Goal: Task Accomplishment & Management: Use online tool/utility

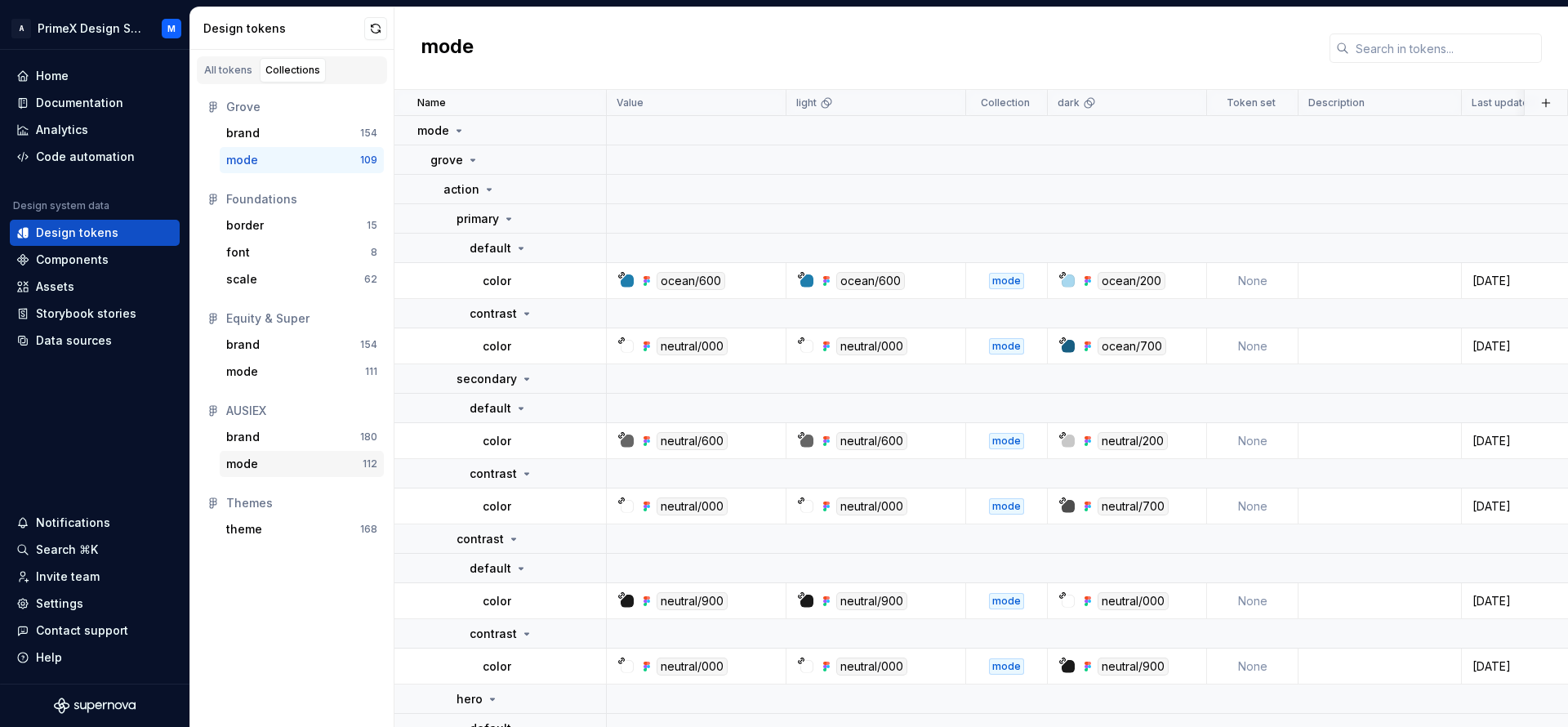
click at [278, 462] on div "mode" at bounding box center [294, 464] width 136 height 17
click at [275, 438] on div "brand" at bounding box center [293, 436] width 134 height 17
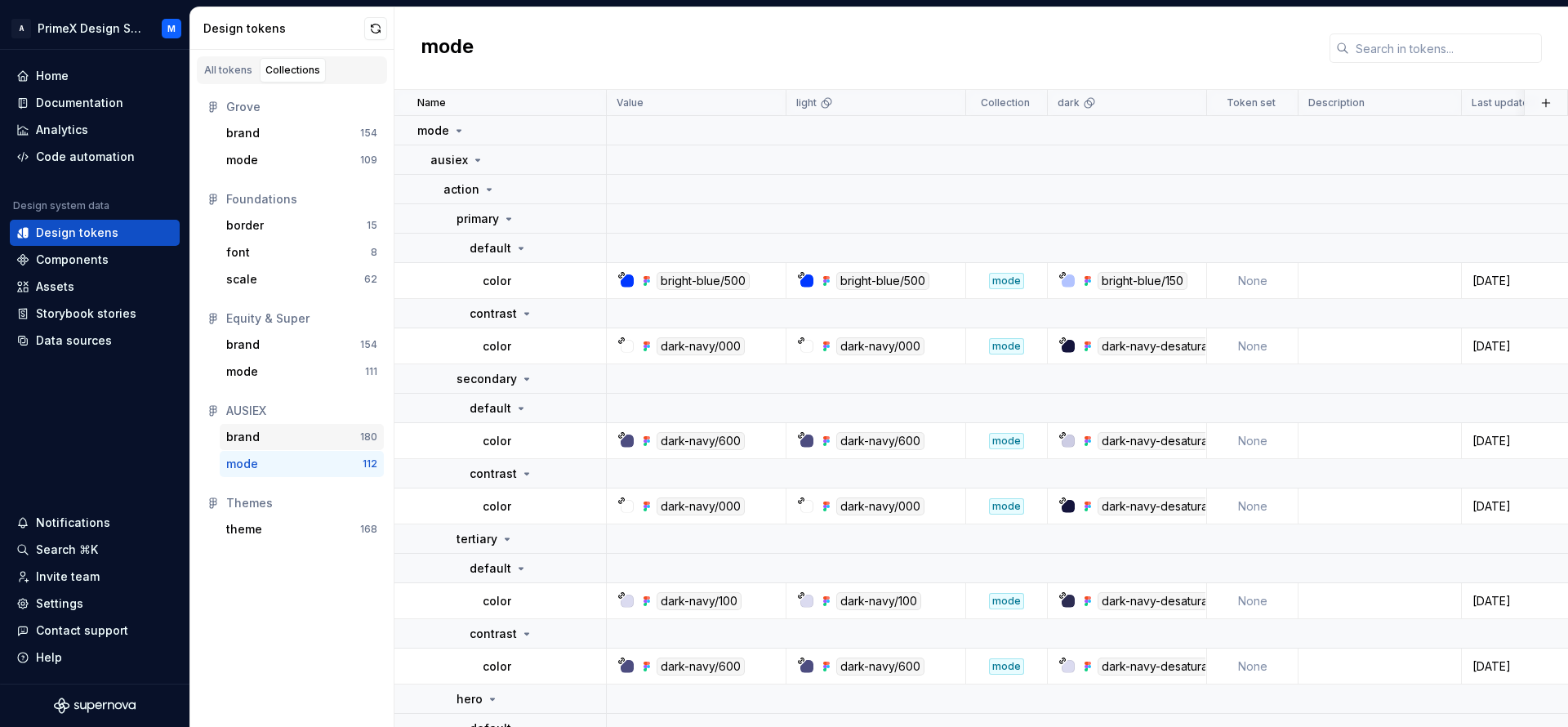
click at [275, 438] on div "brand" at bounding box center [293, 436] width 134 height 17
click at [281, 466] on div "mode" at bounding box center [294, 464] width 136 height 17
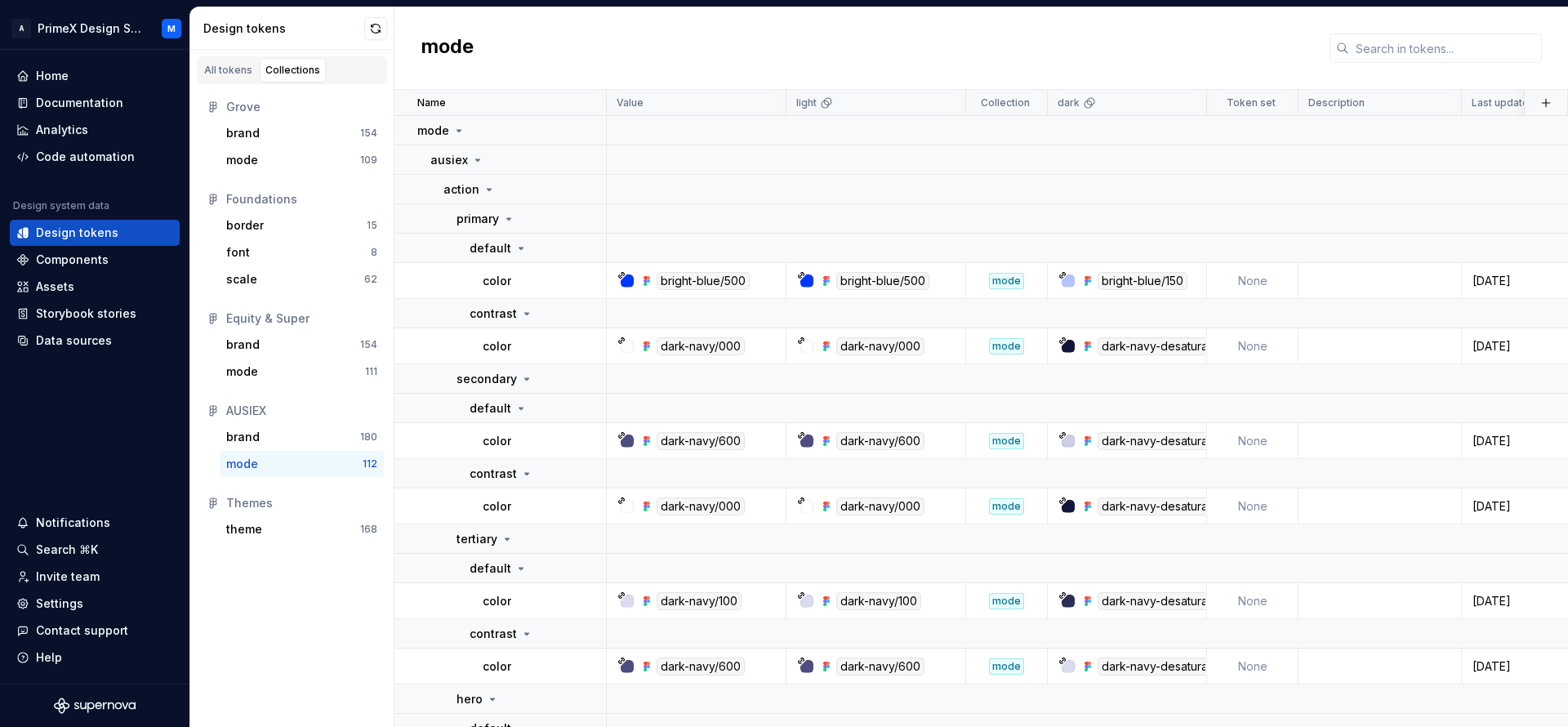
click at [281, 466] on div "mode" at bounding box center [294, 464] width 136 height 17
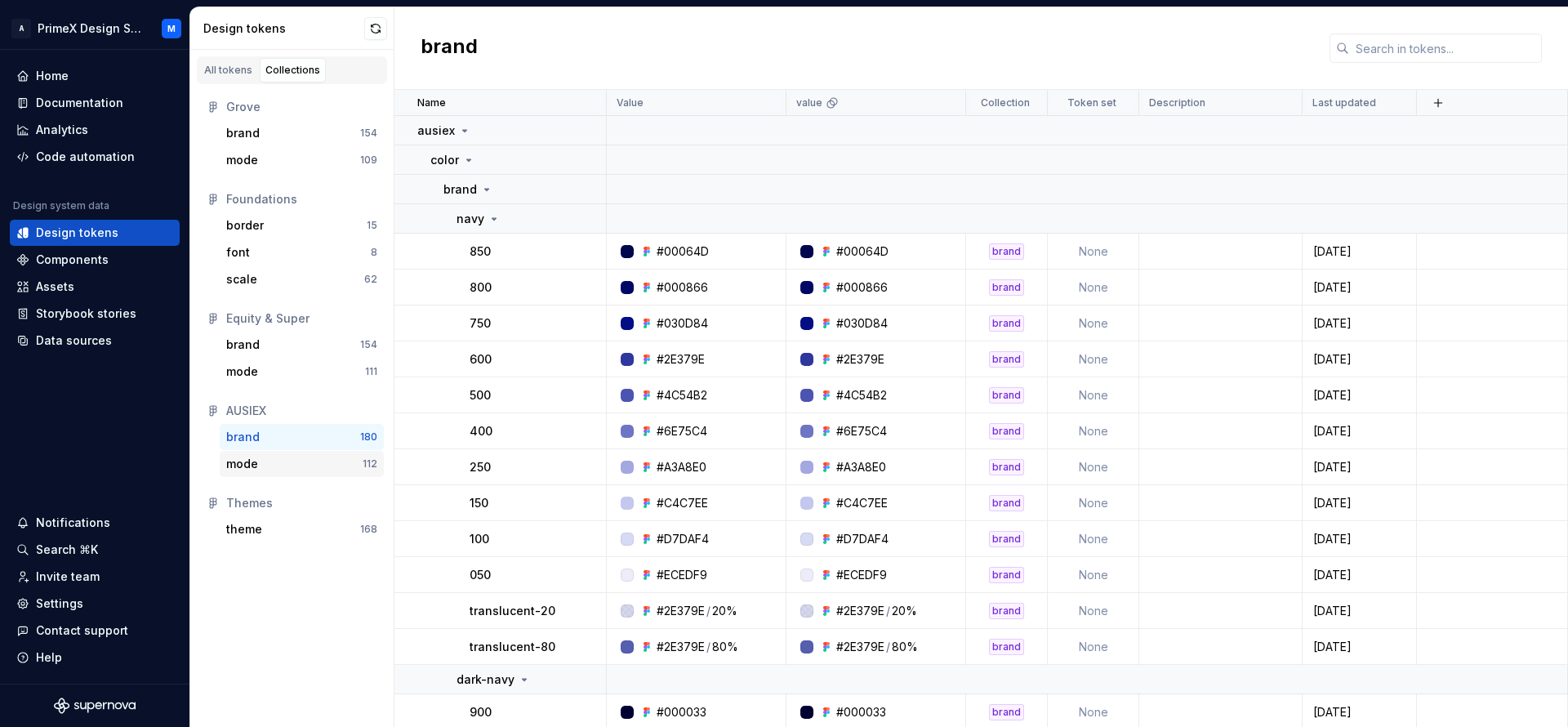
click at [281, 466] on div "mode" at bounding box center [294, 464] width 136 height 17
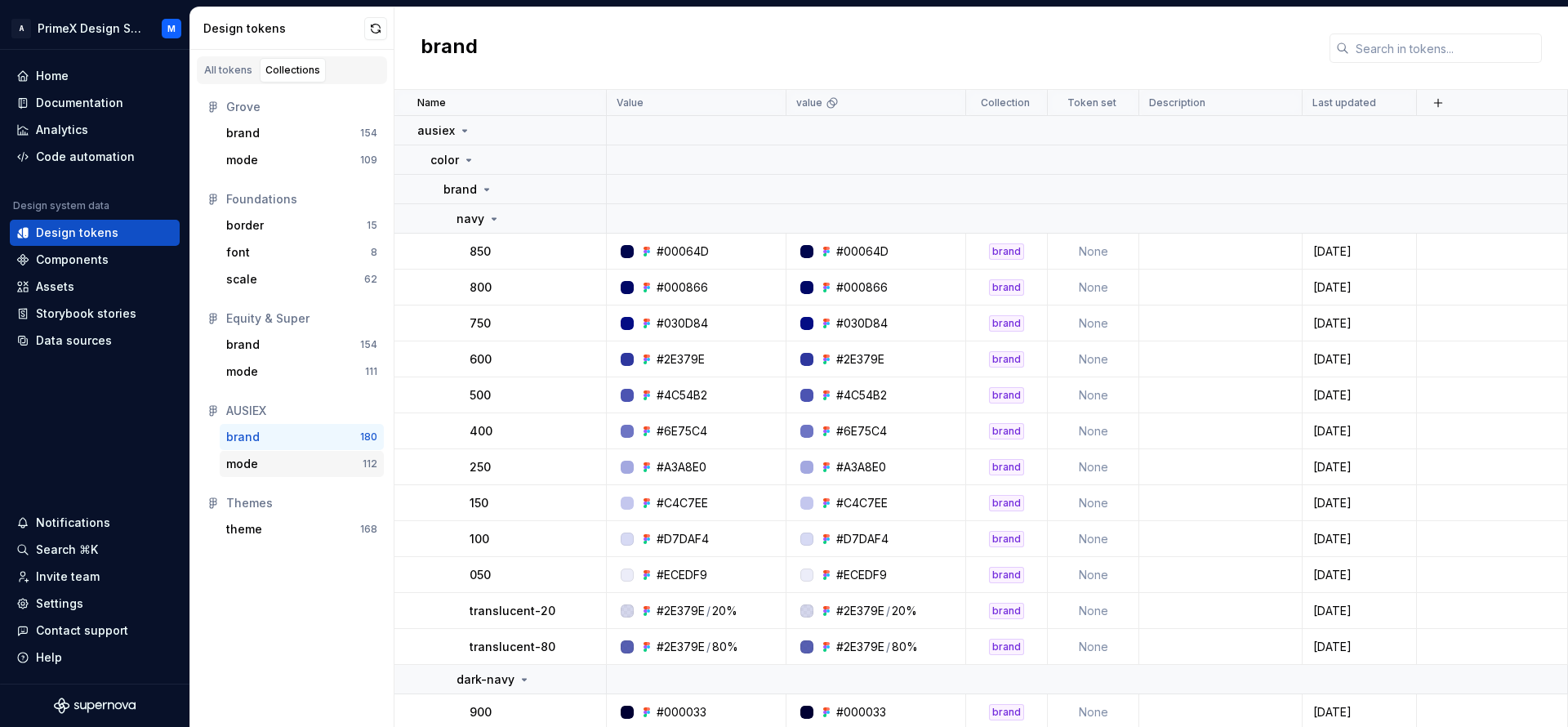
click at [281, 466] on div "mode" at bounding box center [294, 464] width 136 height 17
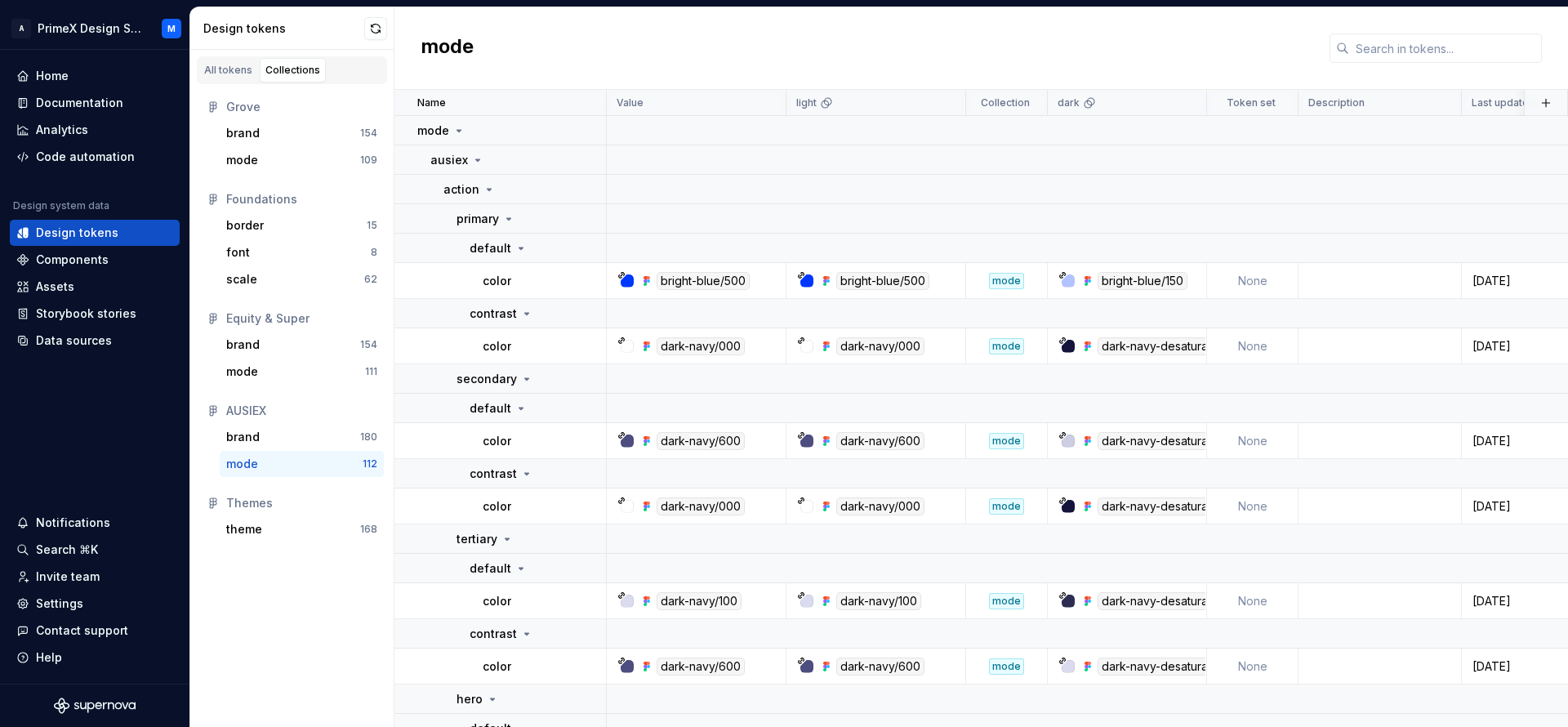
click at [281, 466] on div "mode" at bounding box center [294, 464] width 136 height 17
click at [728, 279] on div "bright-blue/500" at bounding box center [703, 281] width 93 height 18
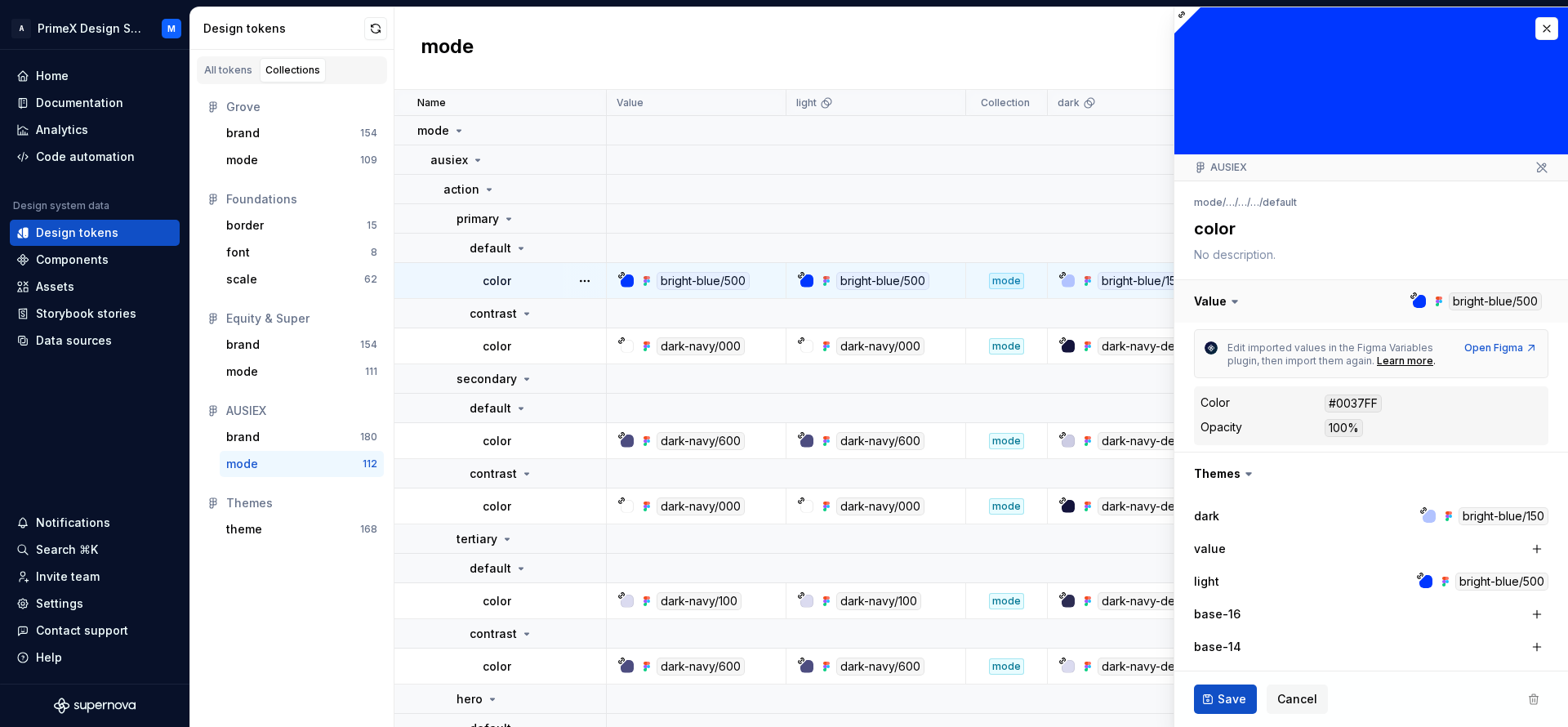
drag, startPoint x: 1382, startPoint y: 311, endPoint x: 1365, endPoint y: 317, distance: 18.0
click at [1365, 317] on button "button" at bounding box center [1371, 300] width 393 height 42
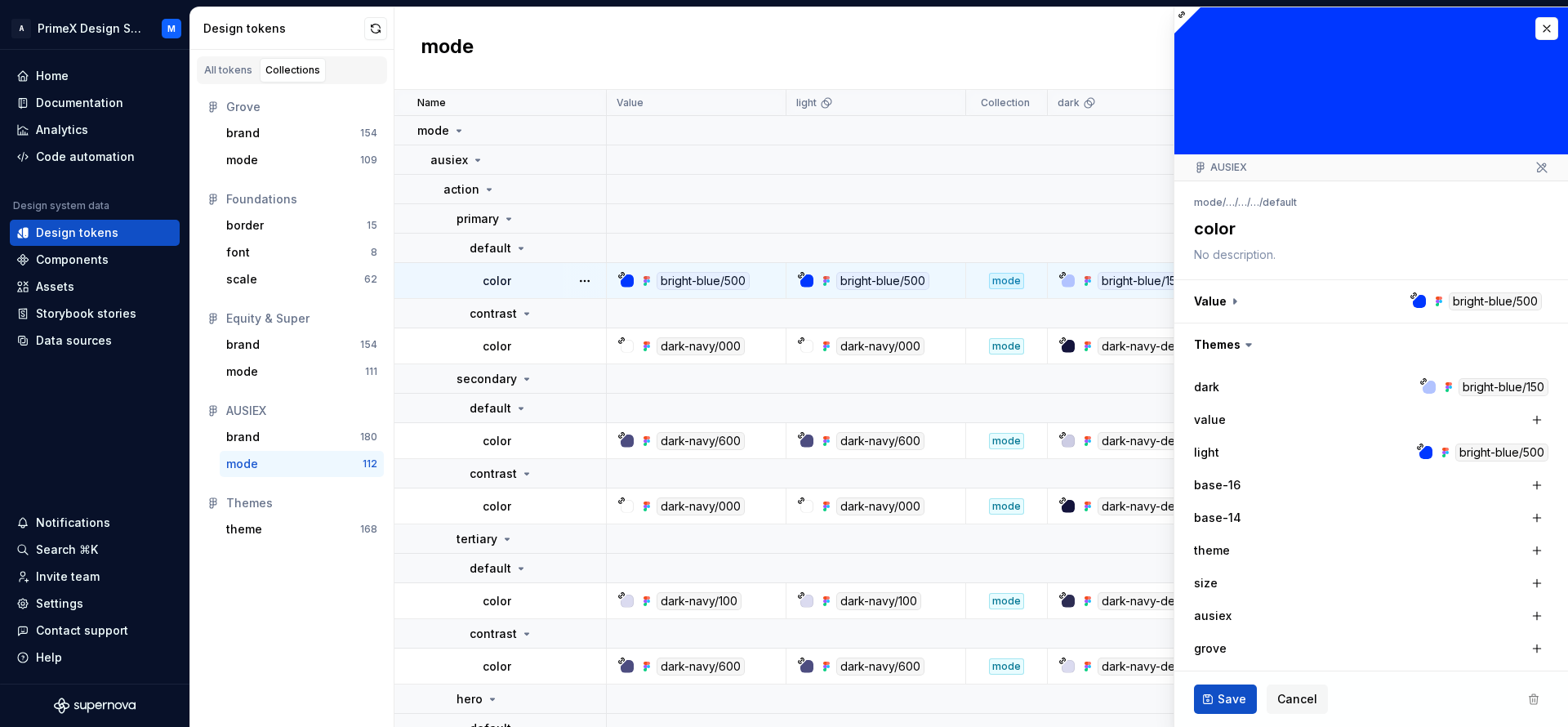
click at [1249, 341] on icon at bounding box center [1249, 344] width 17 height 17
click at [1463, 452] on div "bright-blue/500" at bounding box center [1501, 452] width 93 height 18
click at [1229, 295] on button "button" at bounding box center [1371, 300] width 393 height 42
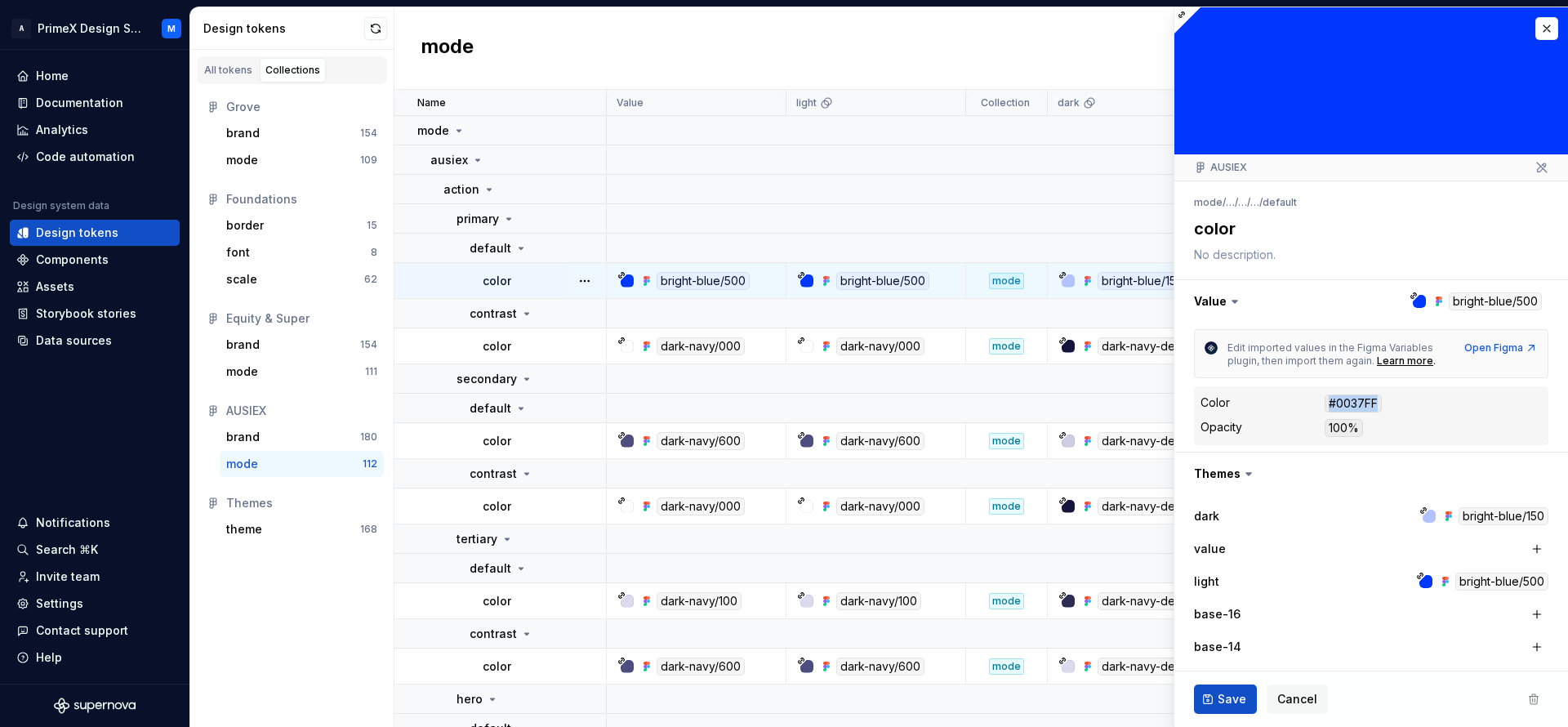
drag, startPoint x: 1329, startPoint y: 400, endPoint x: 1386, endPoint y: 397, distance: 57.1
click at [1386, 397] on dd "#0037FF" at bounding box center [1434, 403] width 217 height 18
copy div "#0037FF"
click at [1536, 19] on button "button" at bounding box center [1546, 28] width 23 height 23
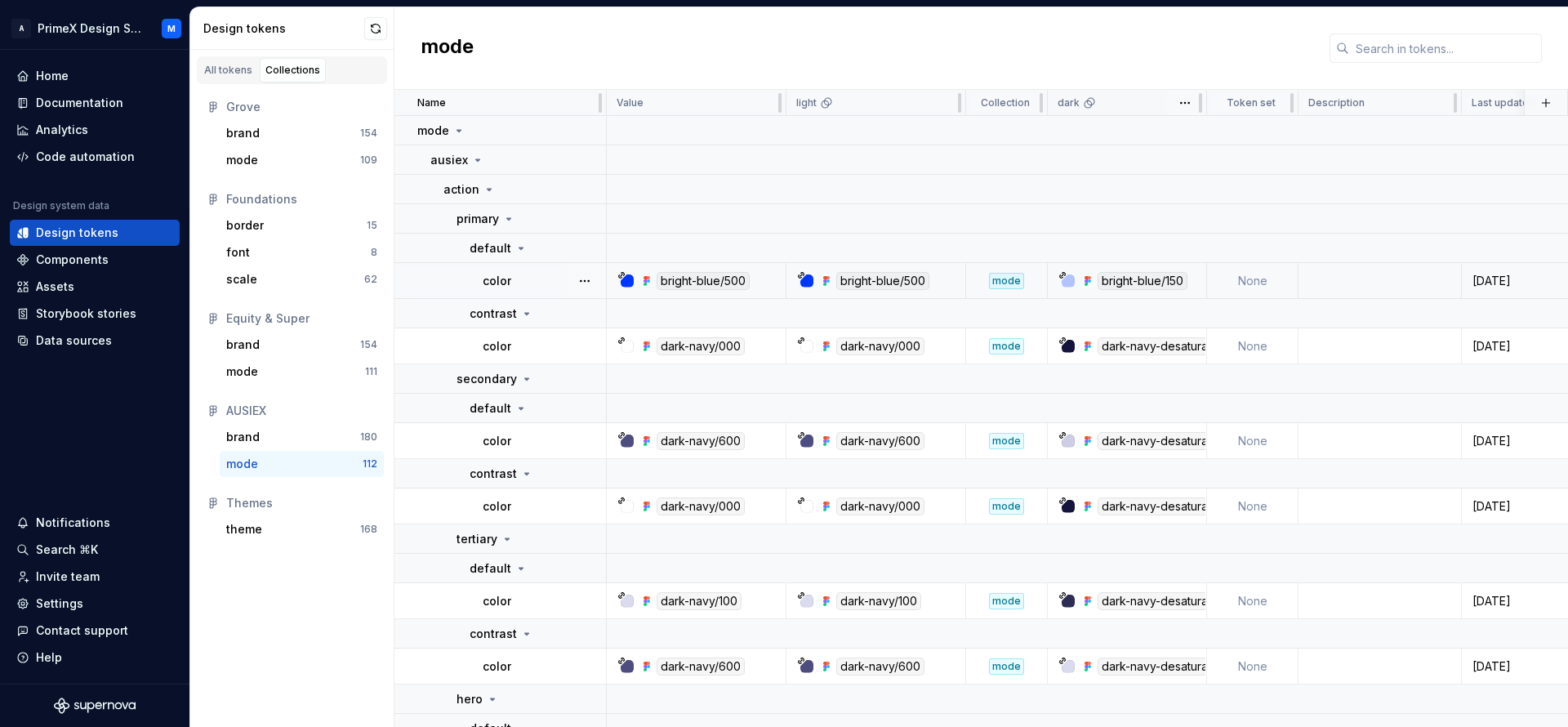
click at [1112, 107] on div "dark" at bounding box center [1128, 102] width 139 height 13
click at [1136, 275] on div "bright-blue/150" at bounding box center [1143, 281] width 90 height 18
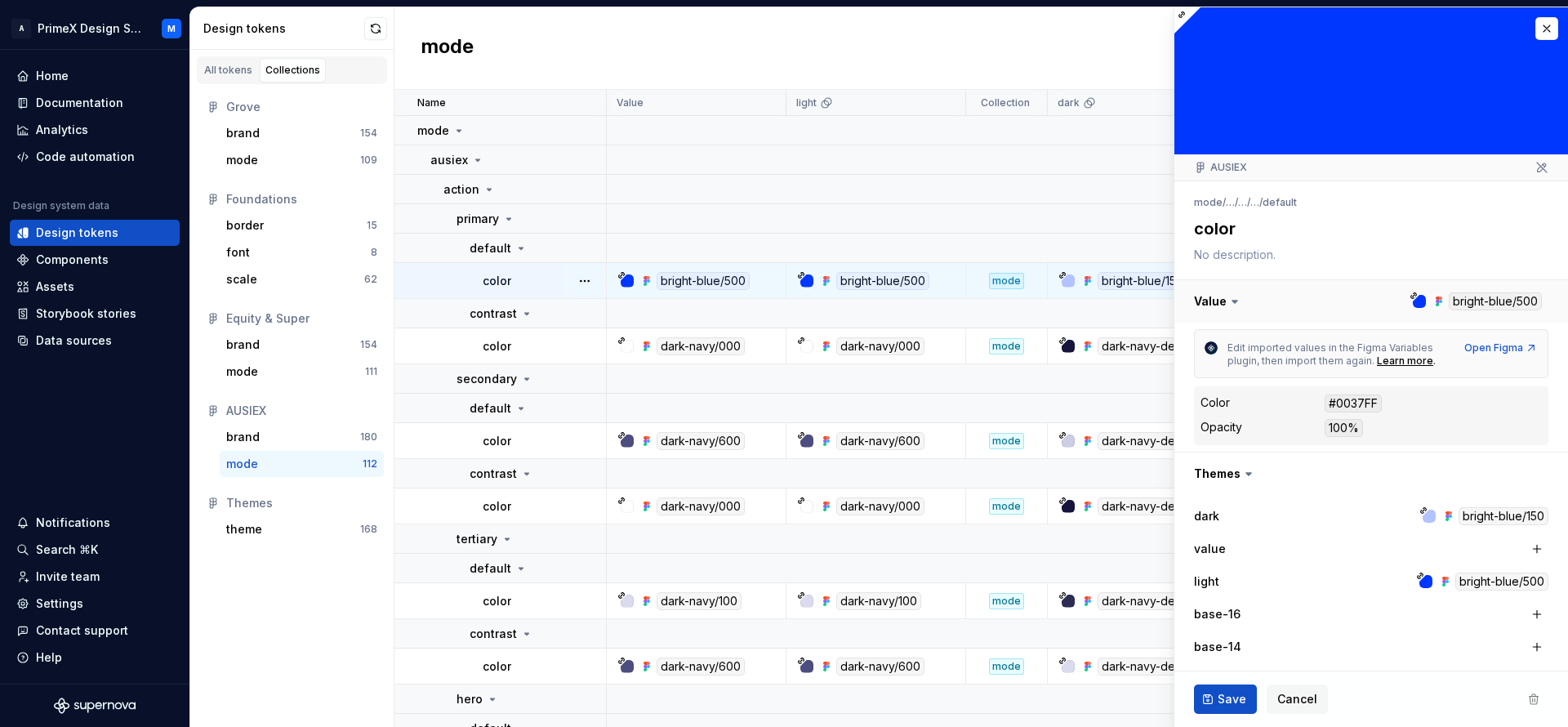
click at [1430, 295] on button "button" at bounding box center [1371, 300] width 393 height 42
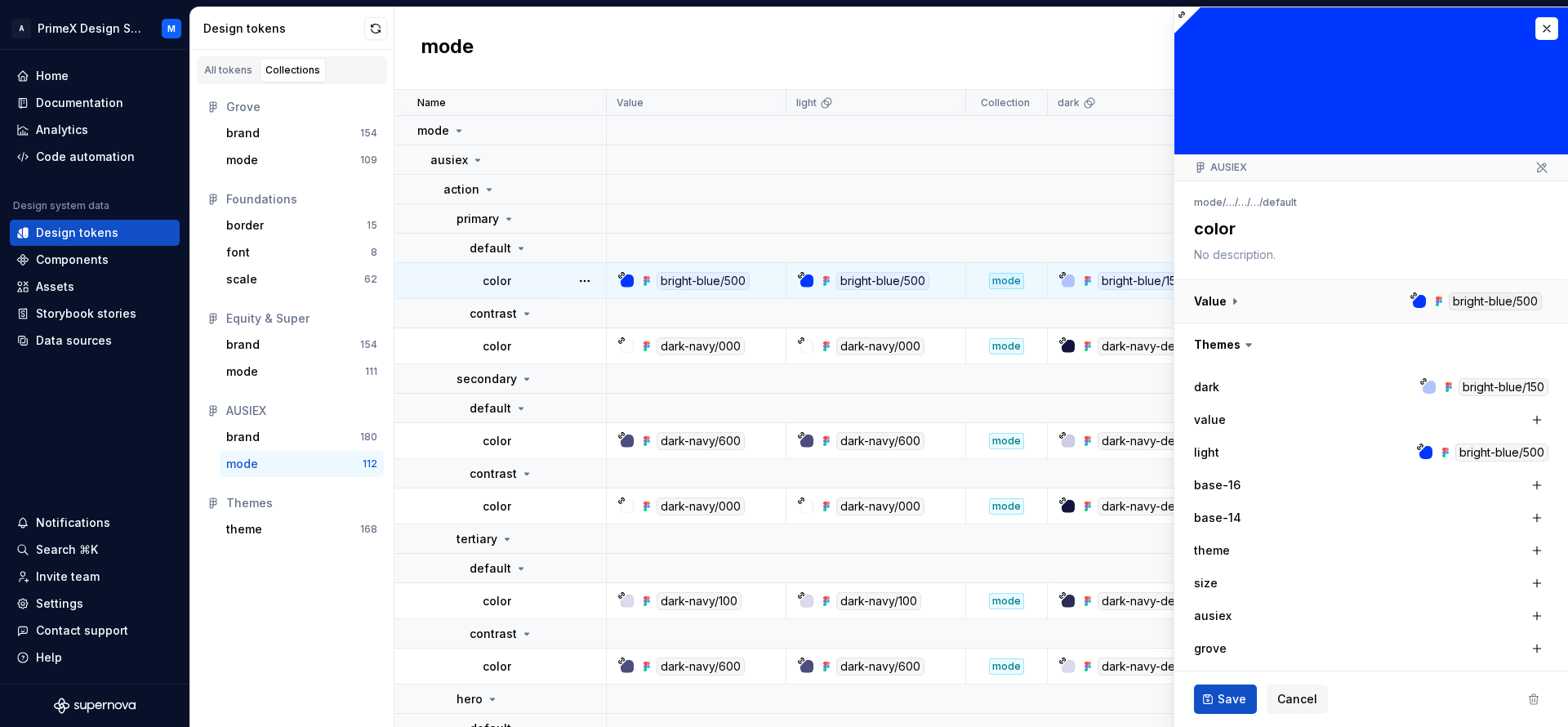
drag, startPoint x: 1430, startPoint y: 295, endPoint x: 1454, endPoint y: 294, distance: 24.0
click at [1454, 294] on button "button" at bounding box center [1371, 300] width 393 height 42
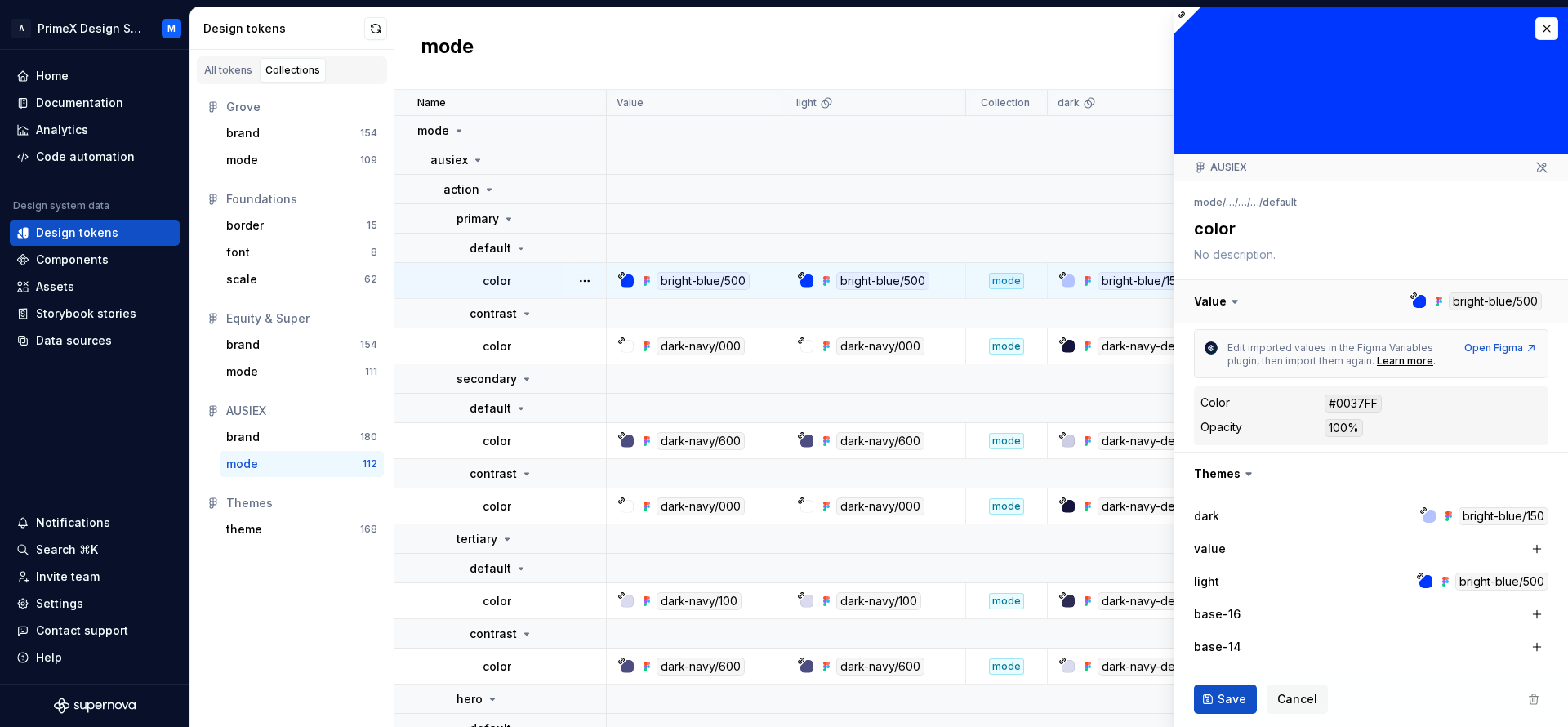
click at [1454, 294] on button "button" at bounding box center [1371, 300] width 393 height 42
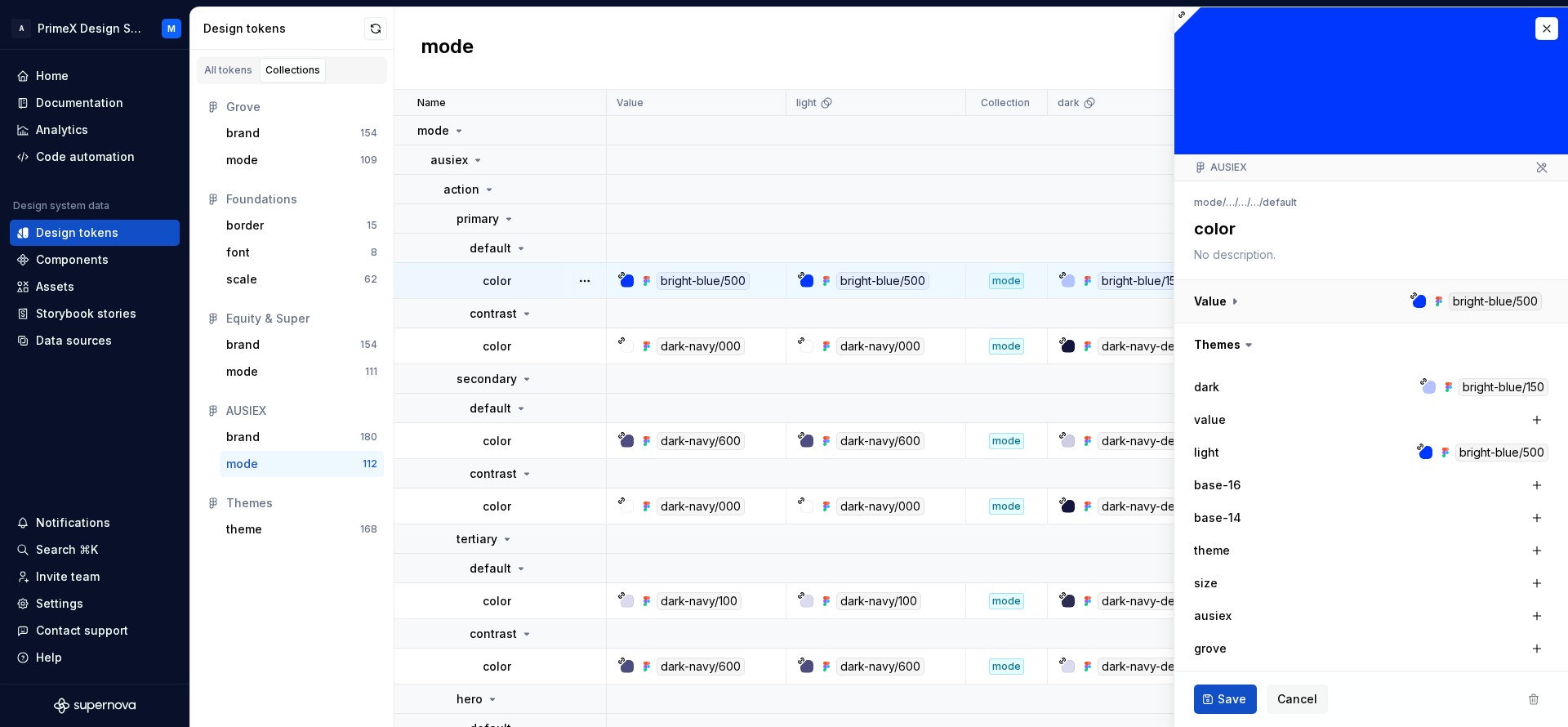
click at [1454, 294] on button "button" at bounding box center [1371, 300] width 393 height 42
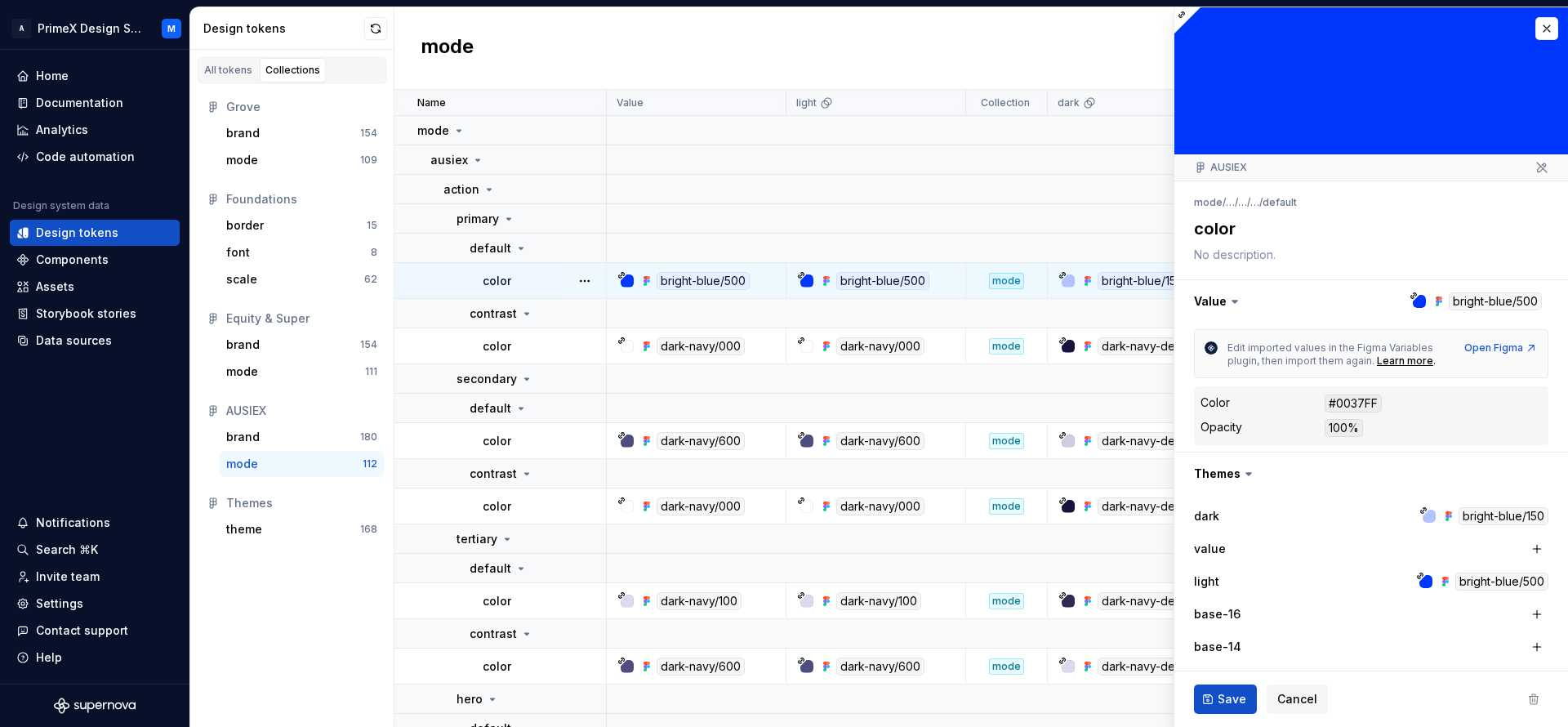
click at [1459, 514] on div "bright-blue/150" at bounding box center [1504, 516] width 90 height 18
click at [1423, 511] on div at bounding box center [1429, 516] width 13 height 13
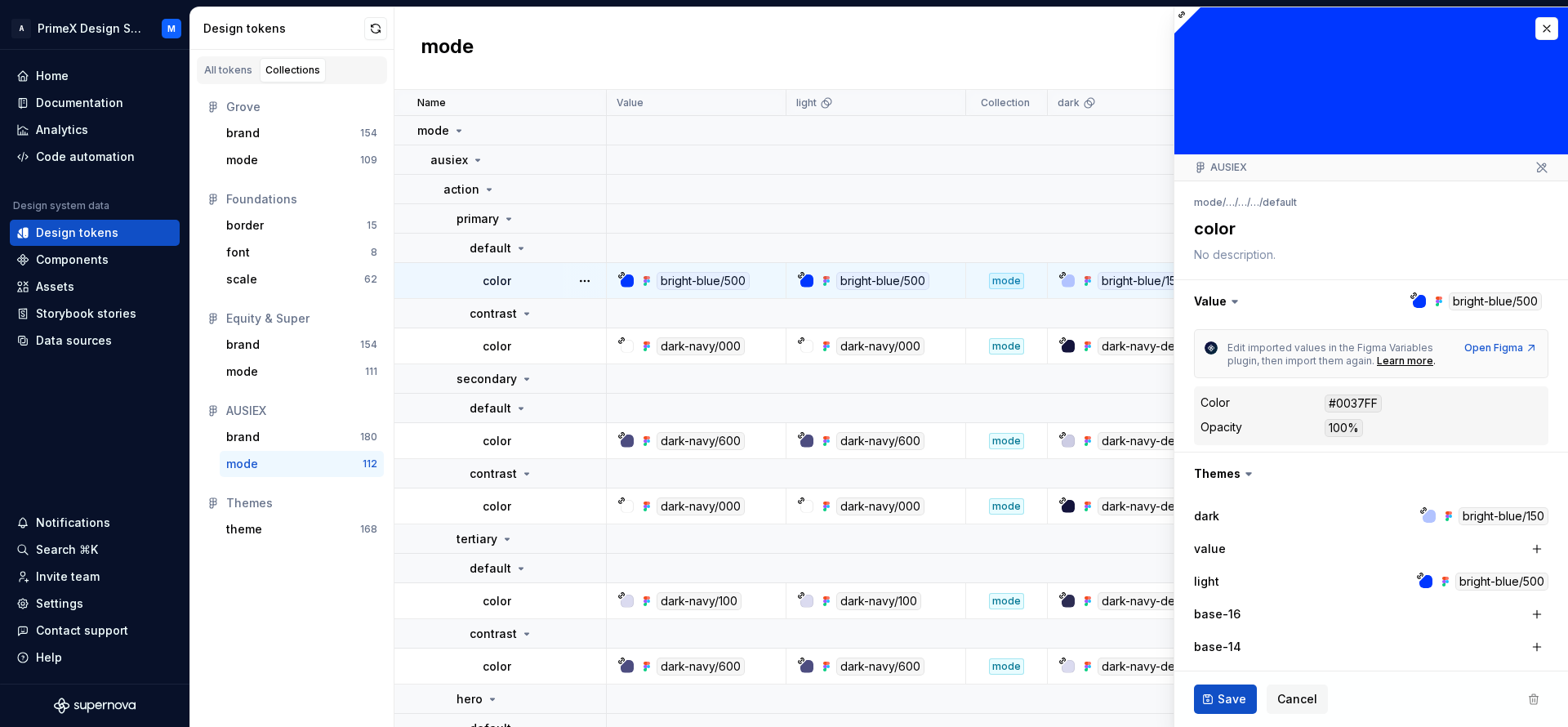
click at [1502, 521] on div "bright-blue/150" at bounding box center [1504, 516] width 90 height 18
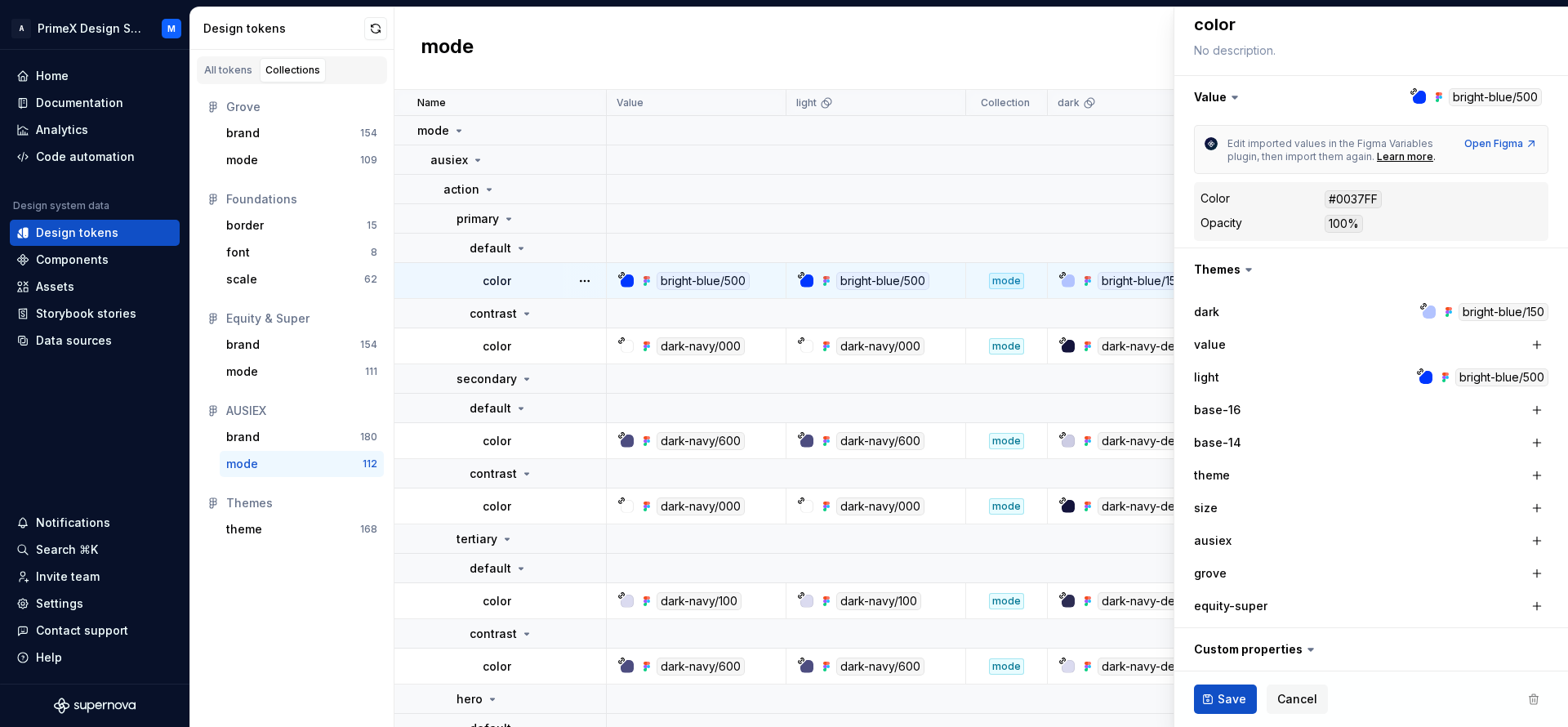
click at [1514, 318] on div "bright-blue/150" at bounding box center [1504, 312] width 90 height 18
click at [1110, 275] on div "bright-blue/150" at bounding box center [1143, 281] width 90 height 18
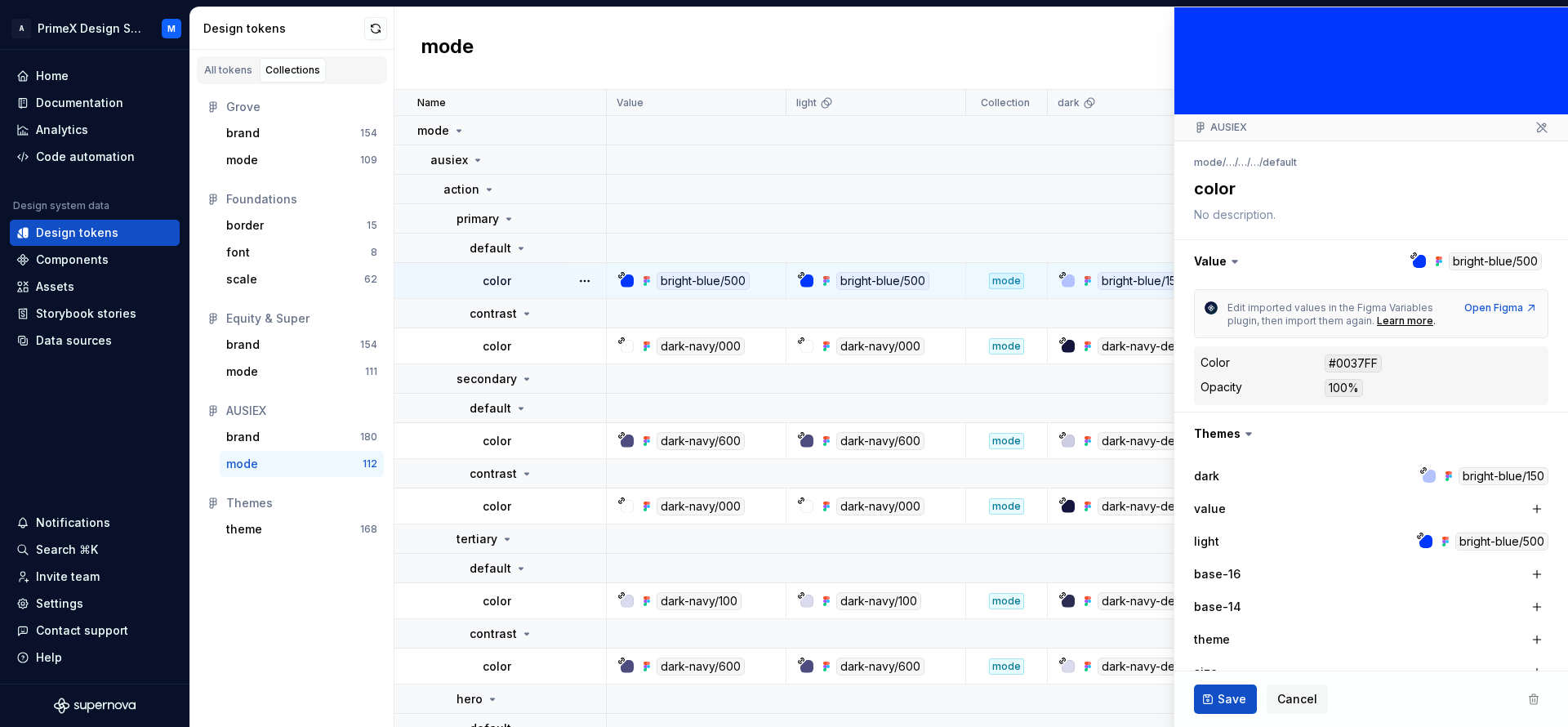
scroll to position [0, 0]
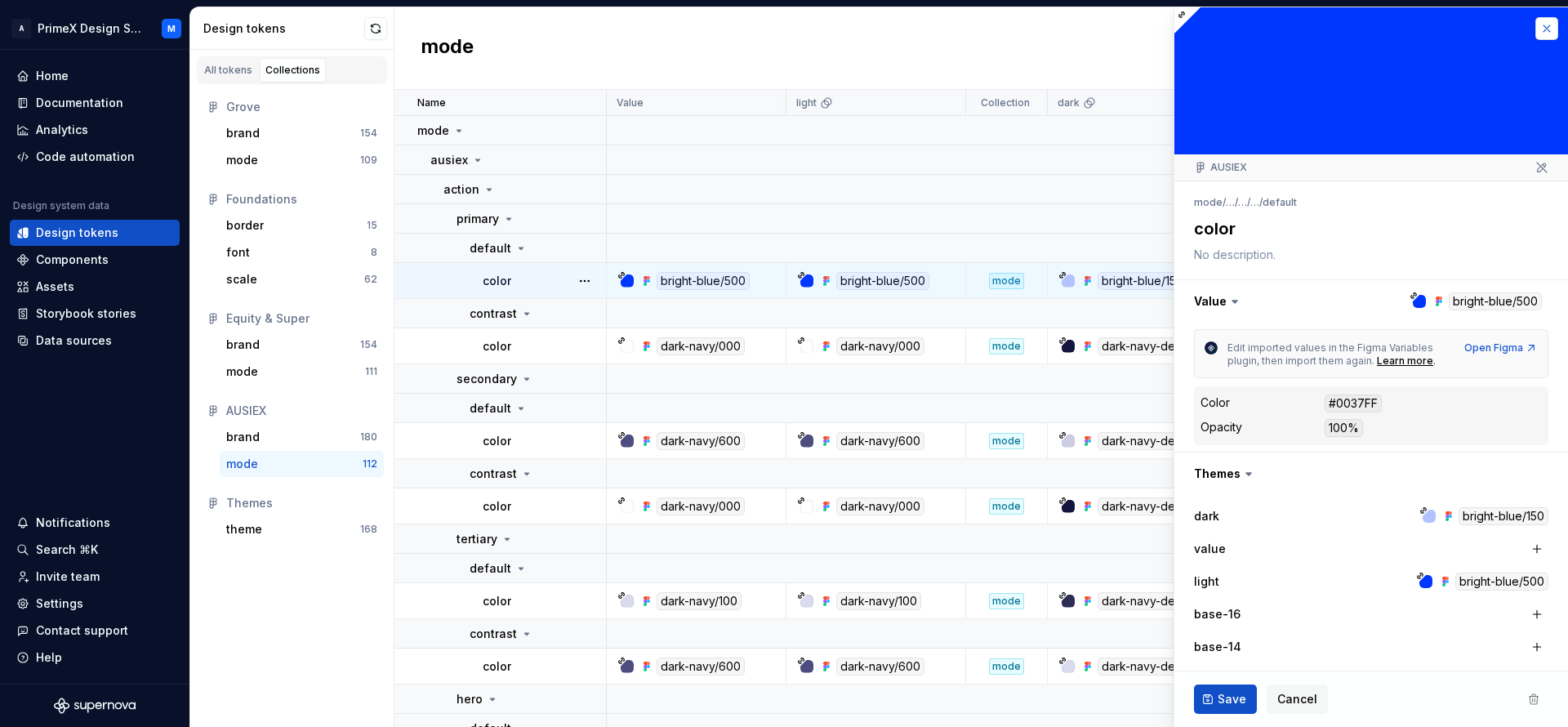
click at [1536, 26] on button "button" at bounding box center [1546, 28] width 23 height 23
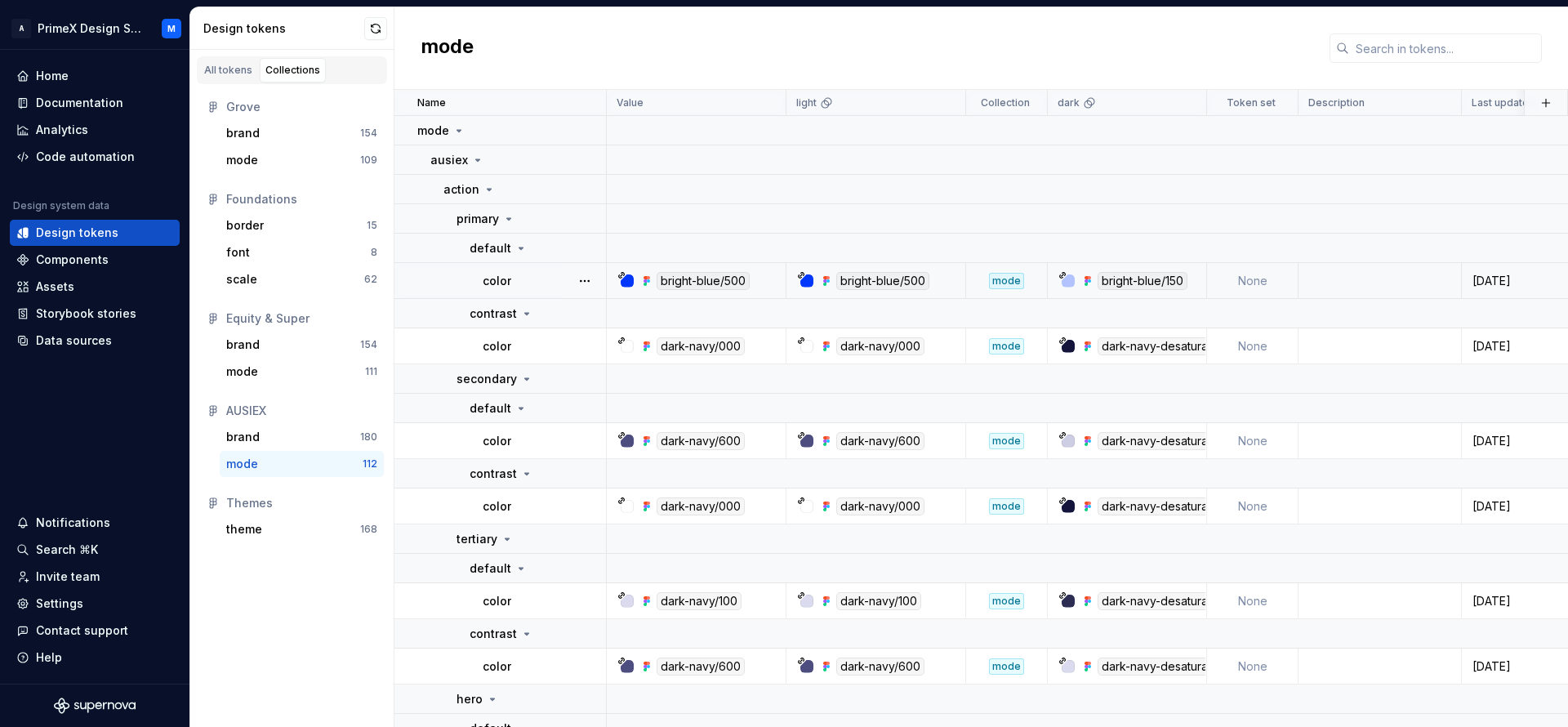
click at [1148, 277] on div "bright-blue/150" at bounding box center [1143, 281] width 90 height 18
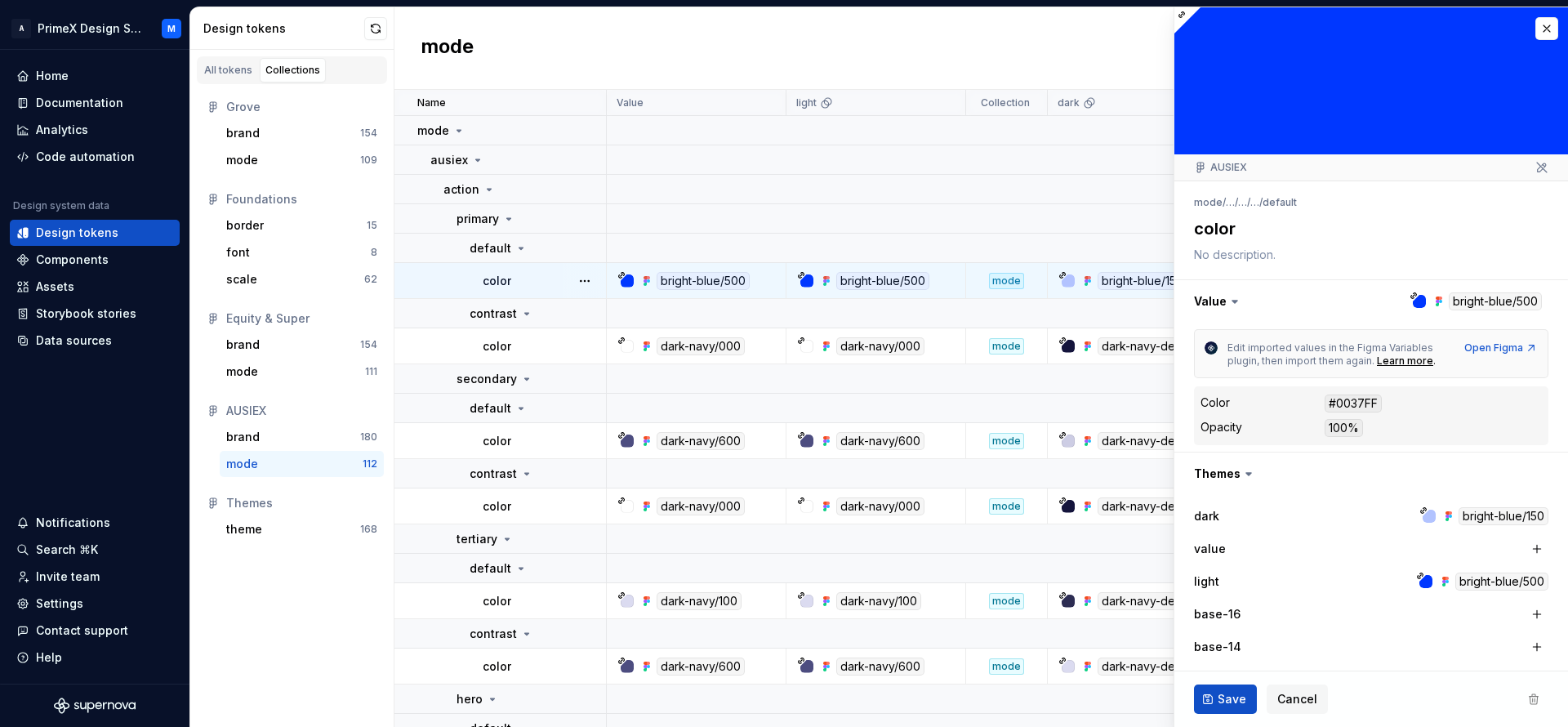
click at [1286, 200] on li "default" at bounding box center [1279, 202] width 34 height 13
click at [1536, 170] on icon at bounding box center [1542, 166] width 13 height 13
click at [1536, 169] on icon at bounding box center [1542, 166] width 13 height 13
click at [1420, 512] on icon at bounding box center [1424, 510] width 8 height 8
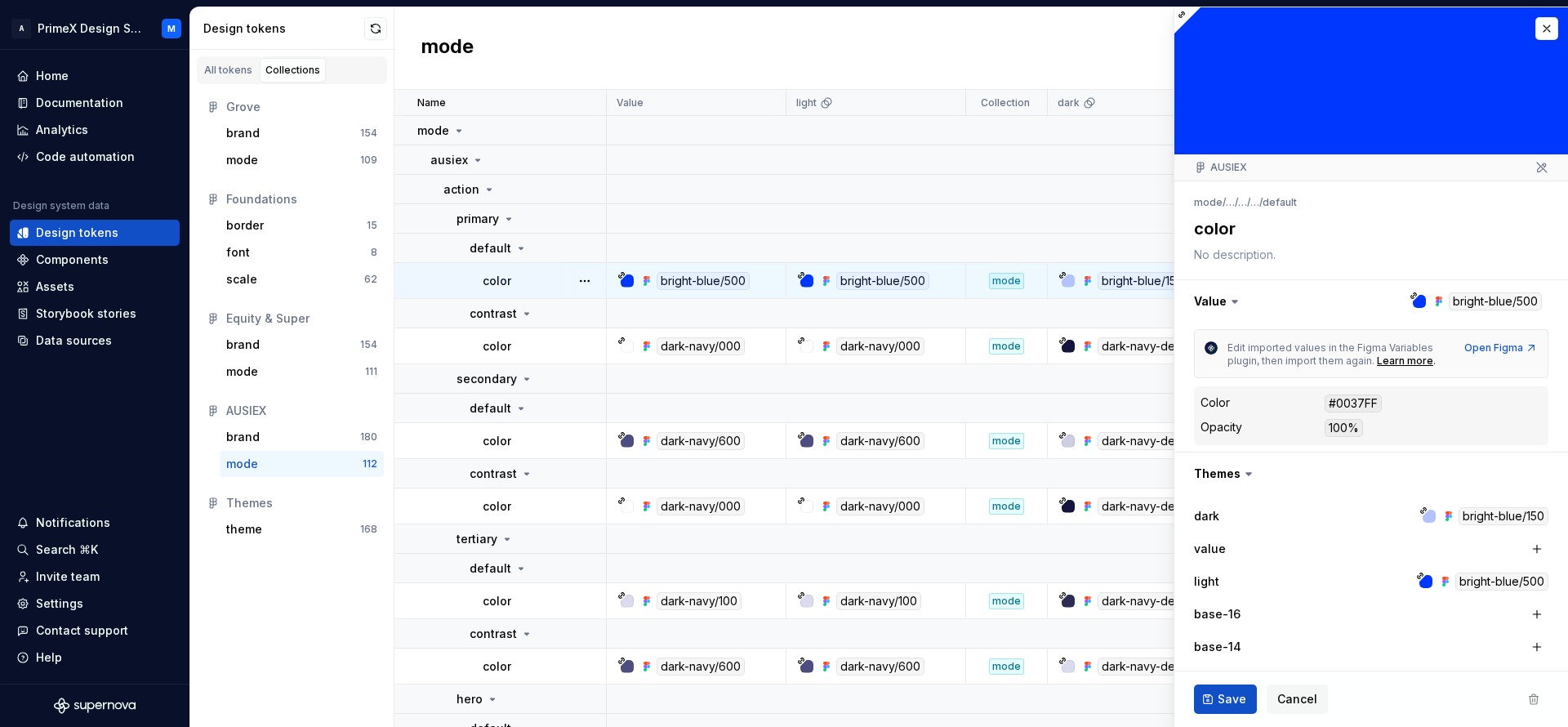
click at [1420, 512] on icon at bounding box center [1424, 510] width 8 height 8
click at [1420, 511] on icon at bounding box center [1424, 510] width 8 height 8
click at [1466, 516] on div "bright-blue/150" at bounding box center [1504, 516] width 90 height 18
click at [1469, 516] on div "bright-blue/150" at bounding box center [1504, 516] width 90 height 18
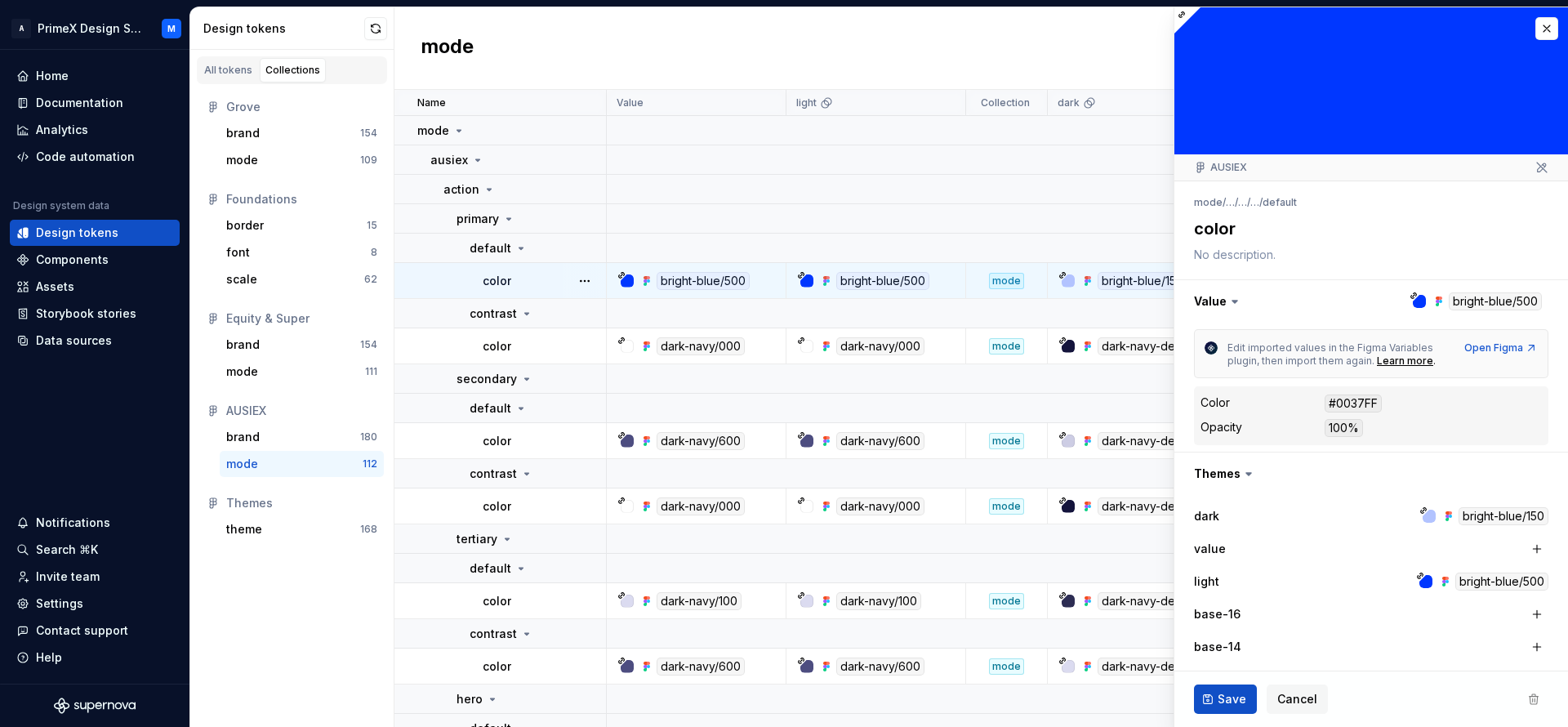
click at [1072, 284] on div at bounding box center [1068, 280] width 13 height 13
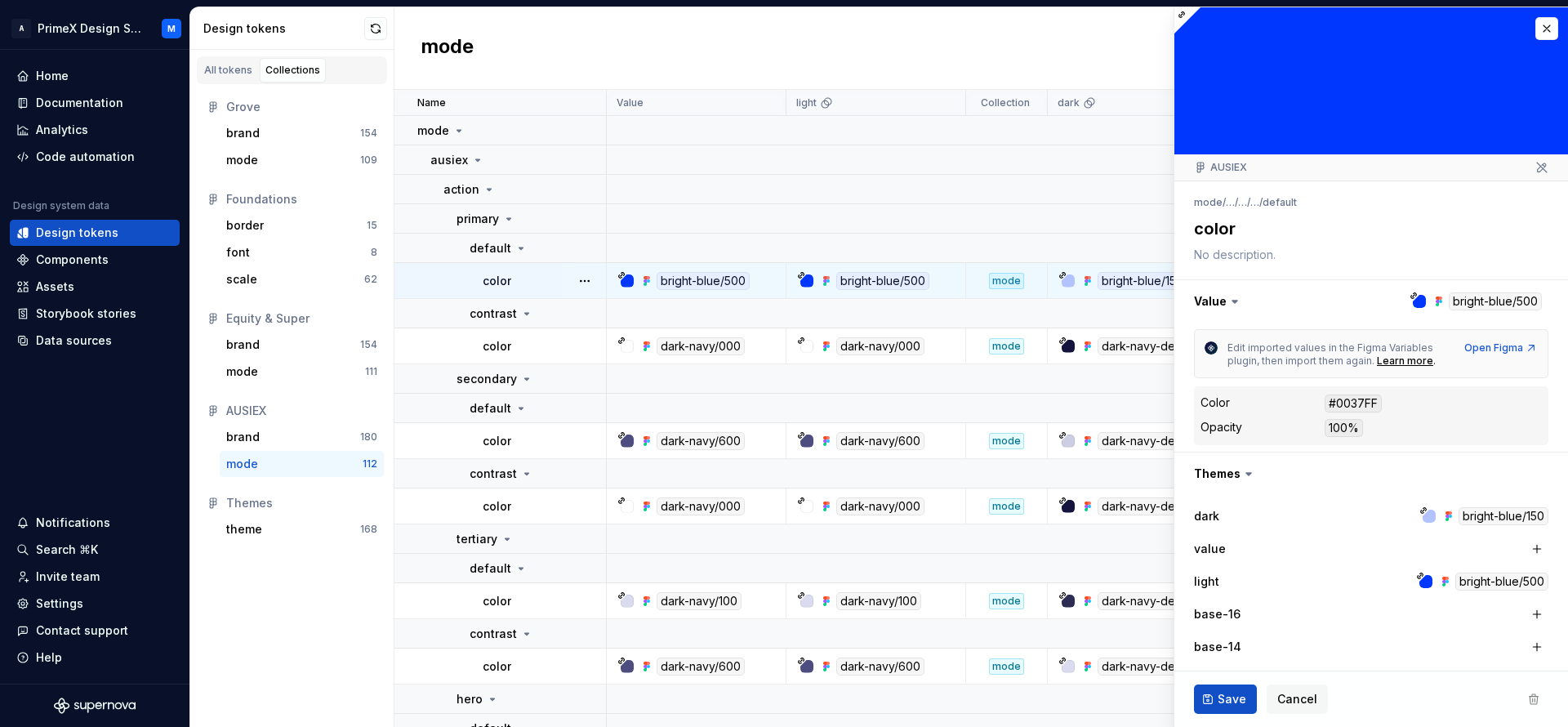
click at [1072, 284] on div at bounding box center [1068, 280] width 13 height 13
click at [1492, 496] on div "dark bright-blue/150 value light bright-blue/500 base-16 base-14 theme size aus…" at bounding box center [1371, 663] width 393 height 337
type textarea "*"
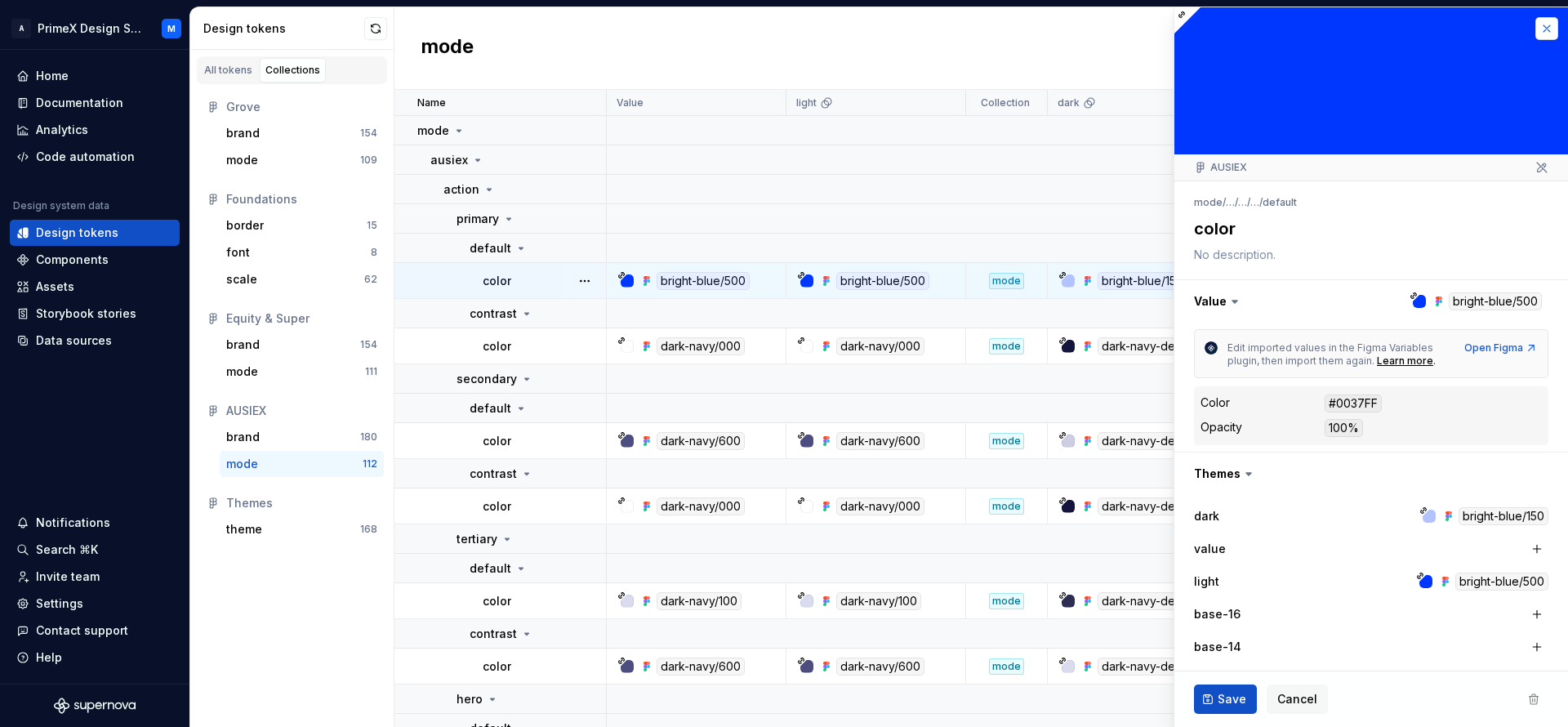
click at [1538, 20] on button "button" at bounding box center [1546, 28] width 23 height 23
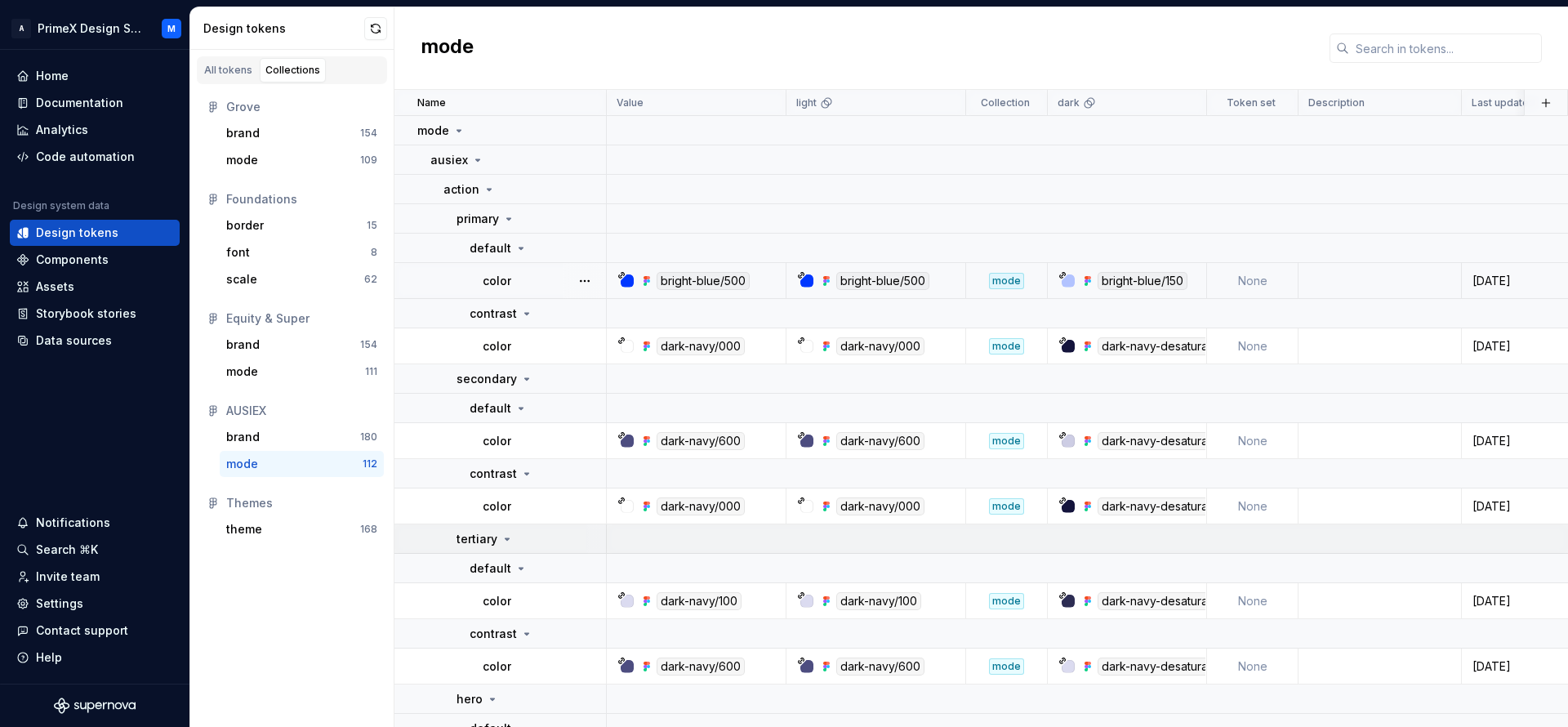
click at [501, 544] on icon at bounding box center [507, 538] width 13 height 13
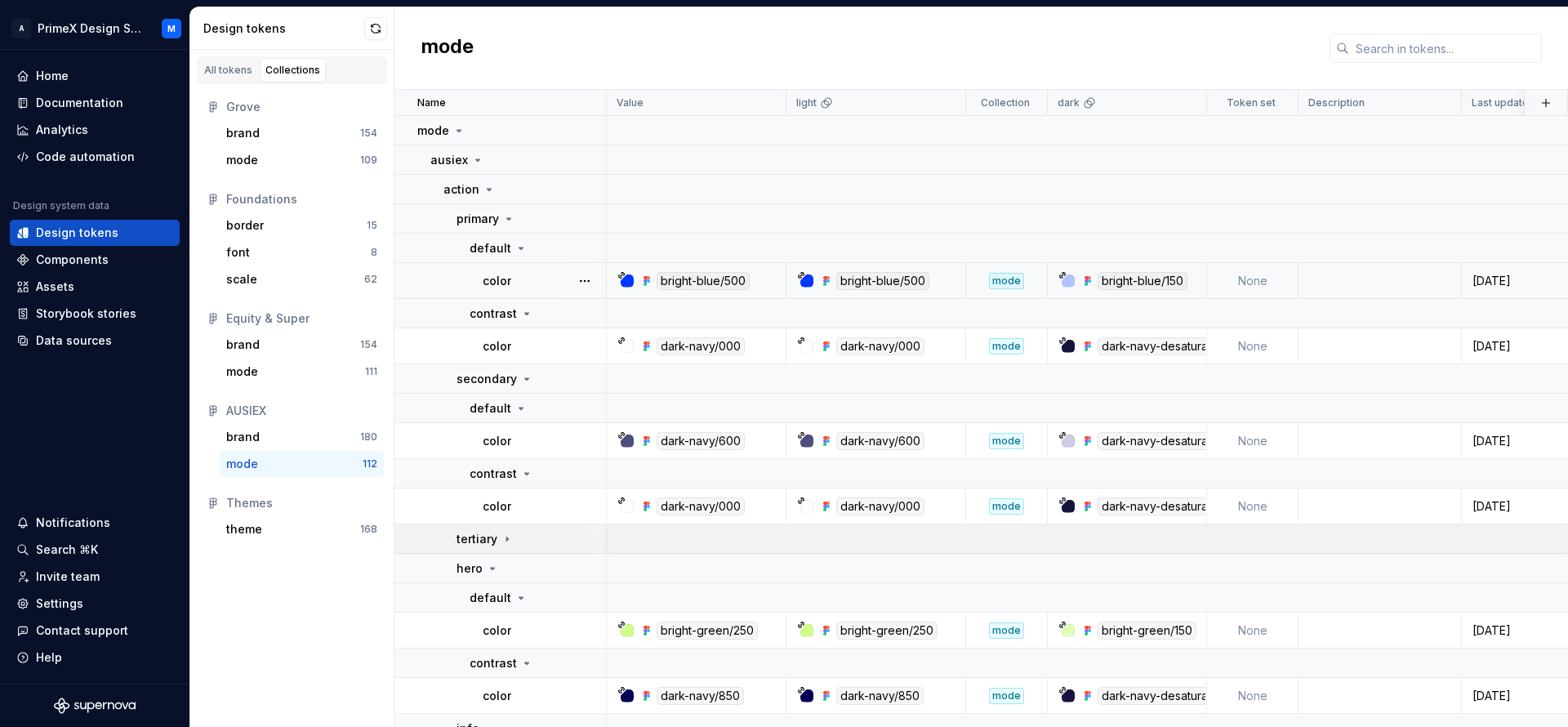
click at [506, 543] on icon at bounding box center [507, 538] width 13 height 13
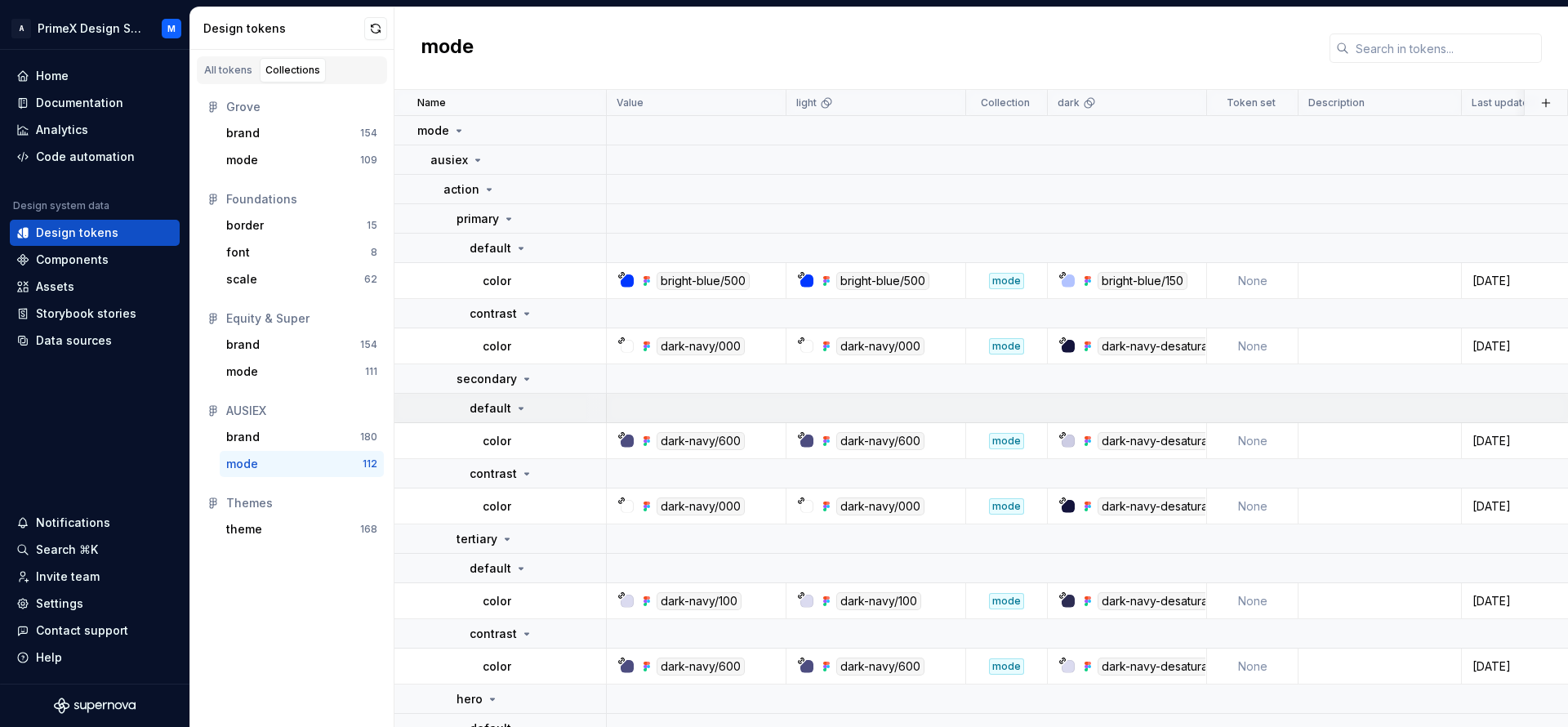
scroll to position [204, 0]
